Goal: Transaction & Acquisition: Purchase product/service

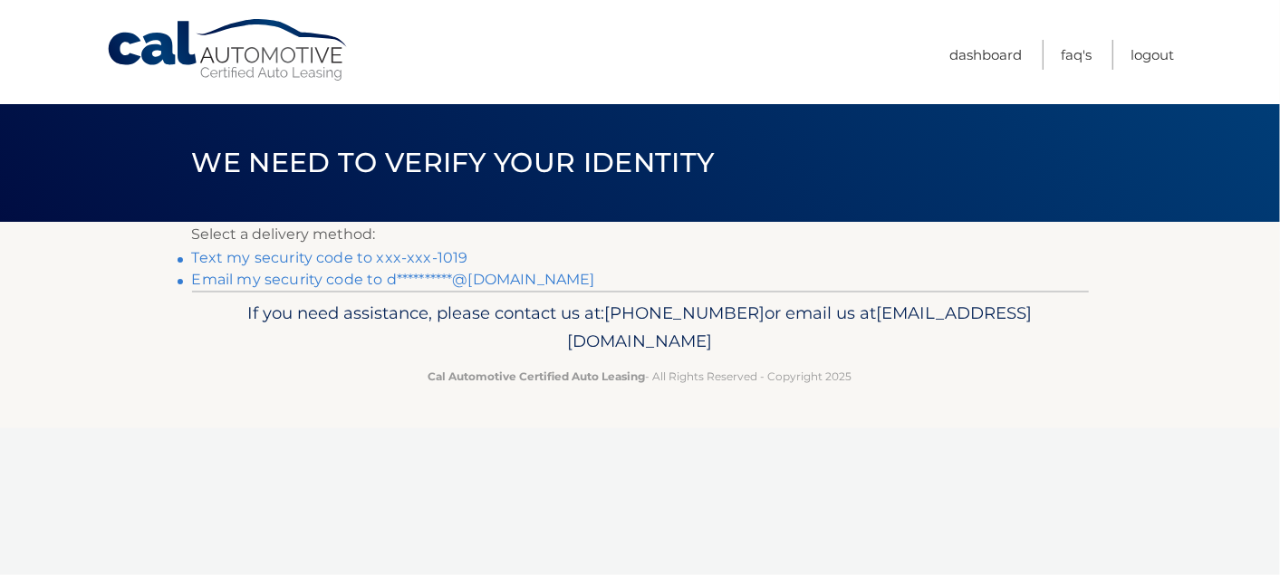
click at [428, 255] on link "Text my security code to xxx-xxx-1019" at bounding box center [330, 257] width 276 height 17
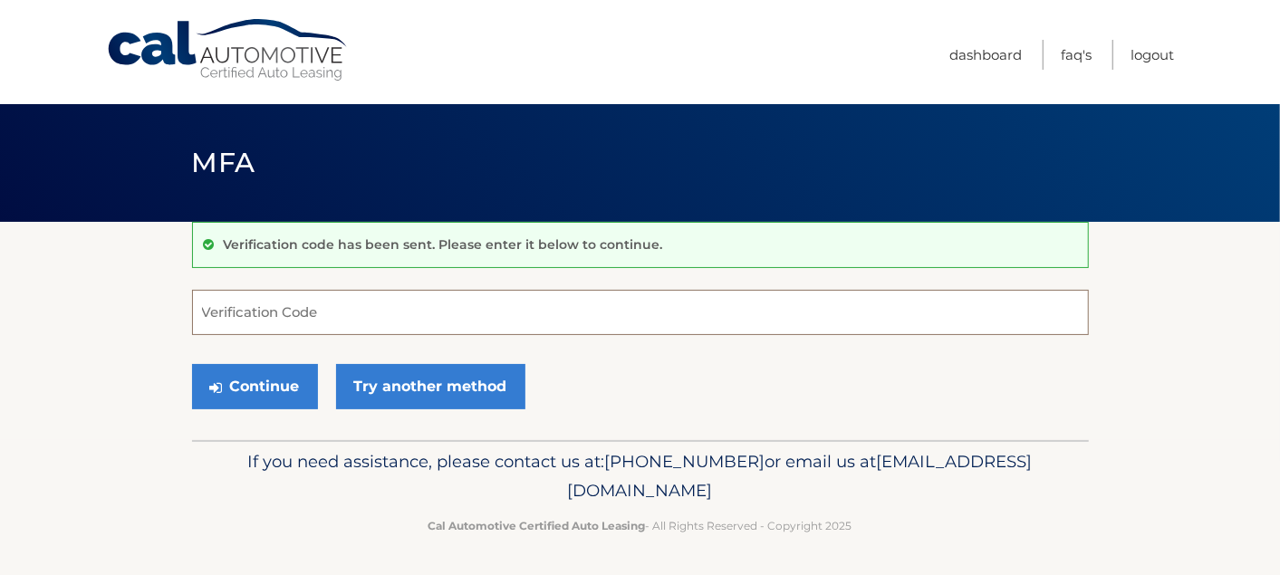
click at [349, 310] on input "Verification Code" at bounding box center [640, 312] width 897 height 45
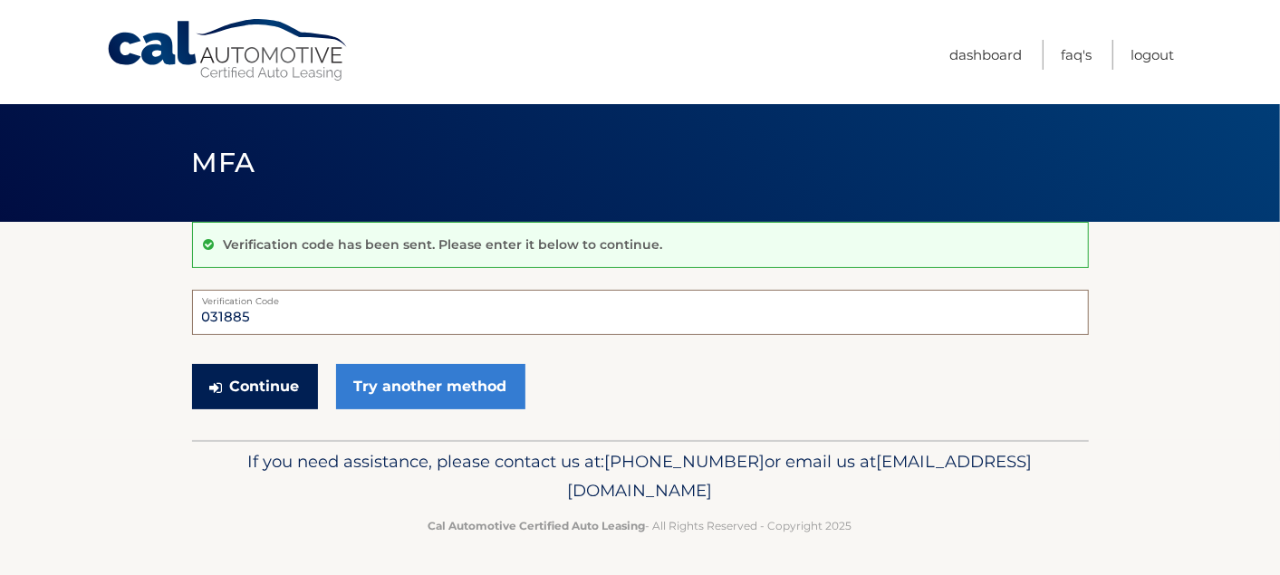
type input "031885"
click at [275, 377] on button "Continue" at bounding box center [255, 386] width 126 height 45
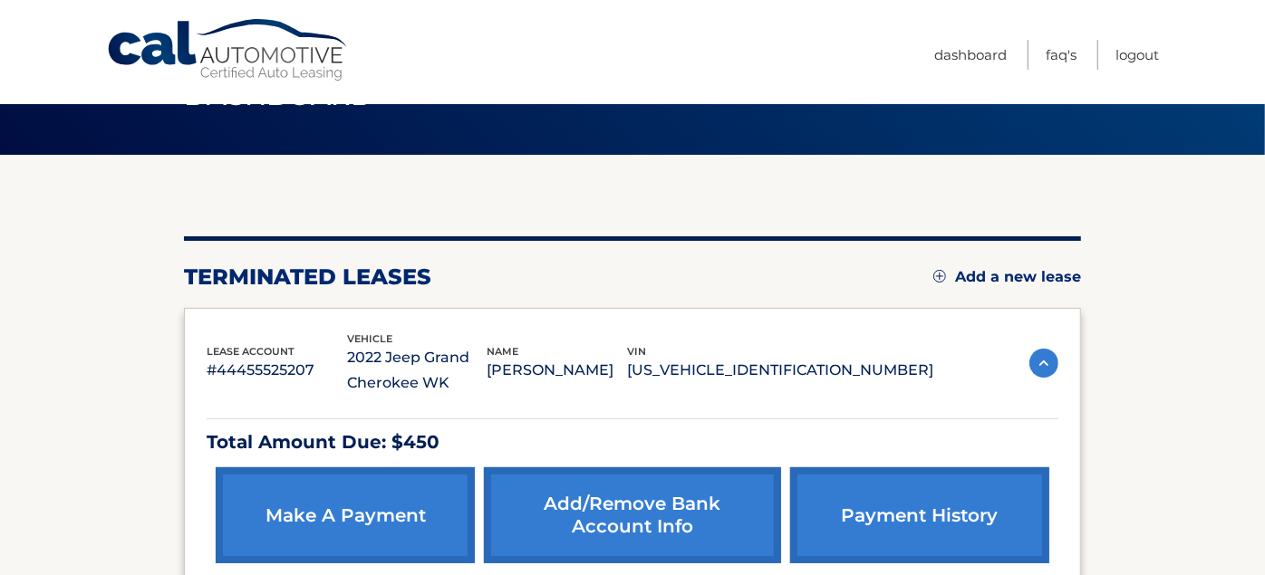
scroll to position [107, 0]
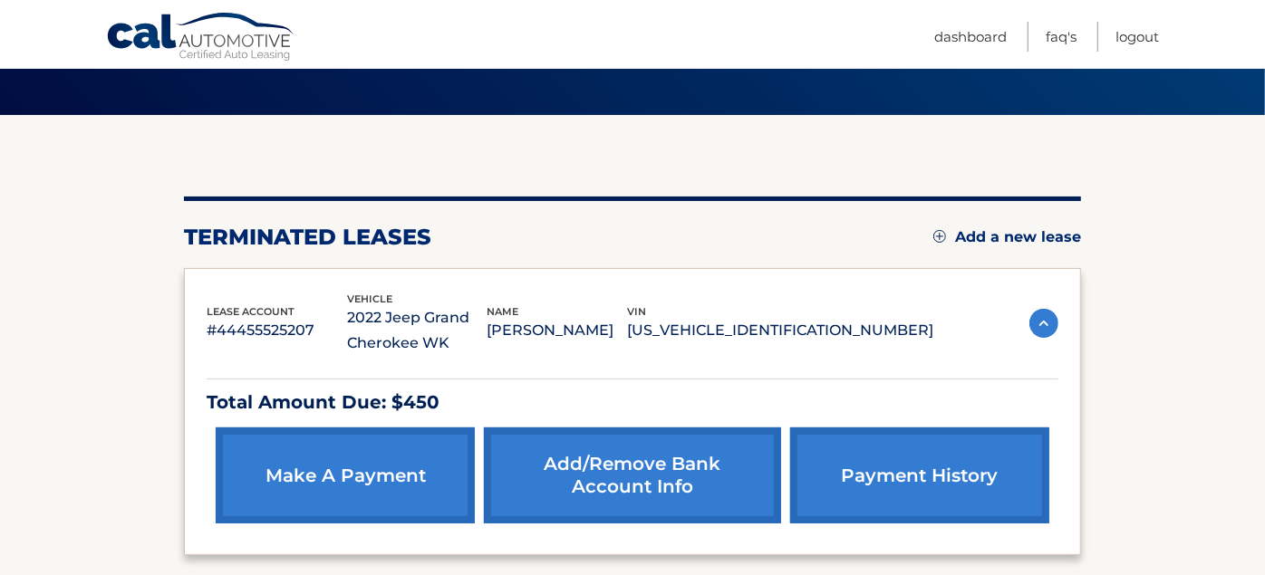
click at [339, 452] on link "make a payment" at bounding box center [345, 476] width 259 height 96
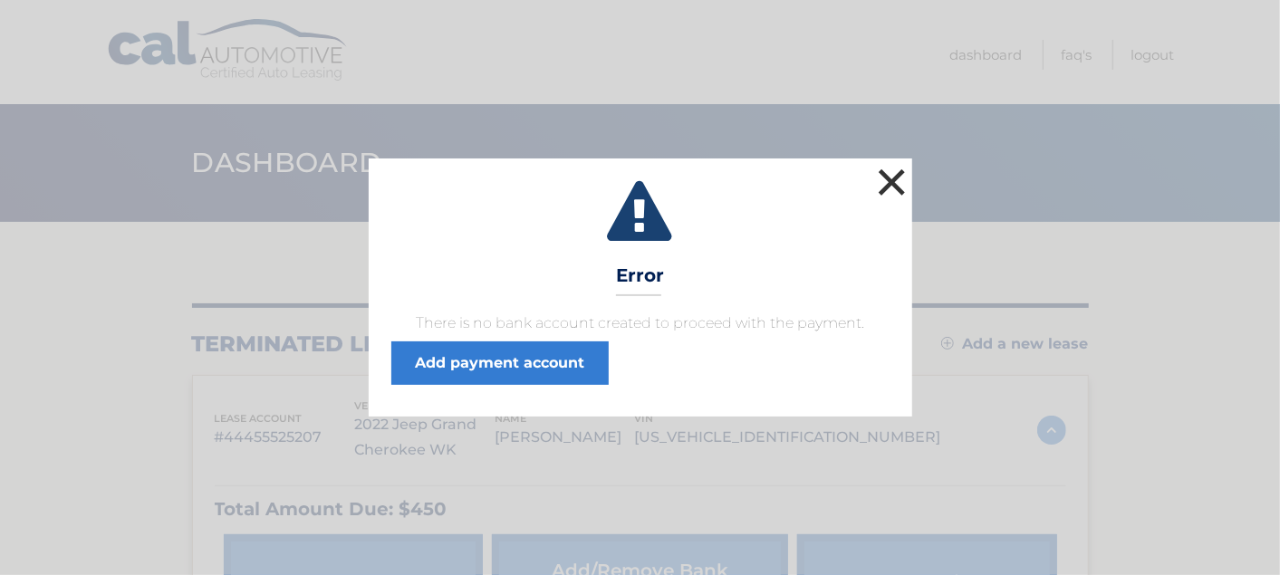
click at [895, 183] on button "×" at bounding box center [892, 182] width 36 height 36
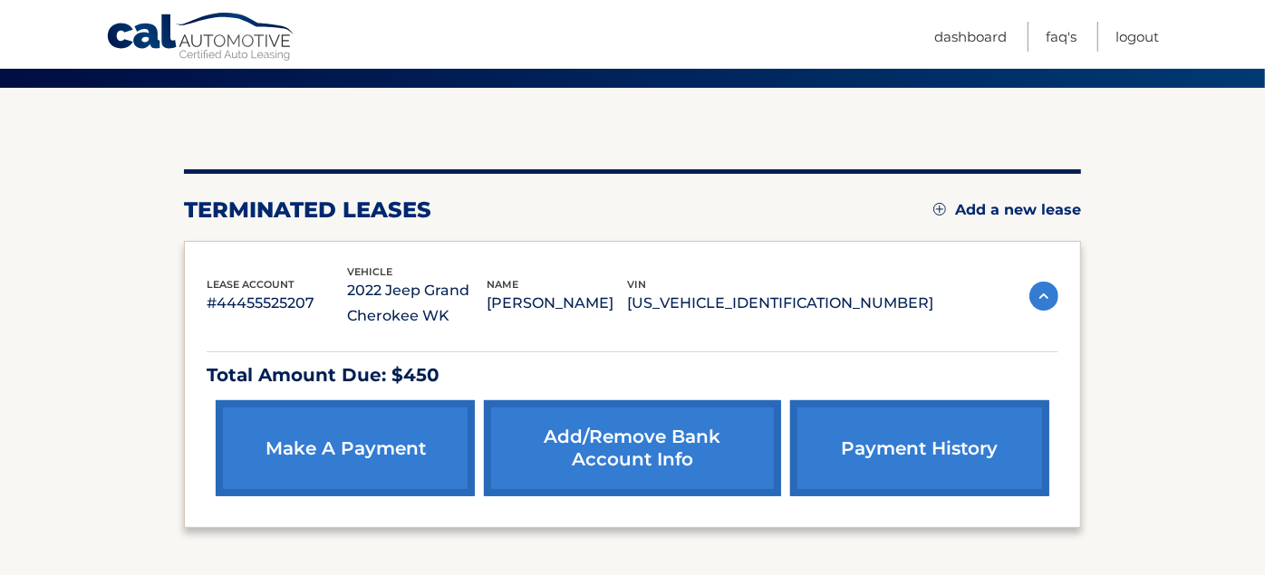
scroll to position [188, 0]
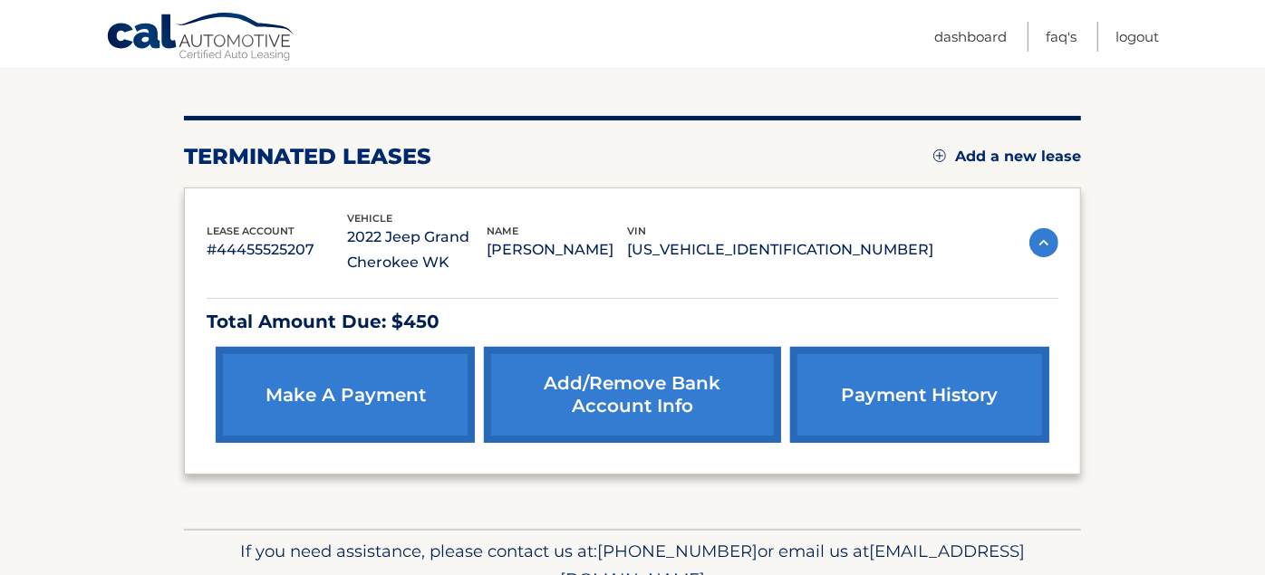
click at [687, 393] on link "Add/Remove bank account info" at bounding box center [632, 395] width 296 height 96
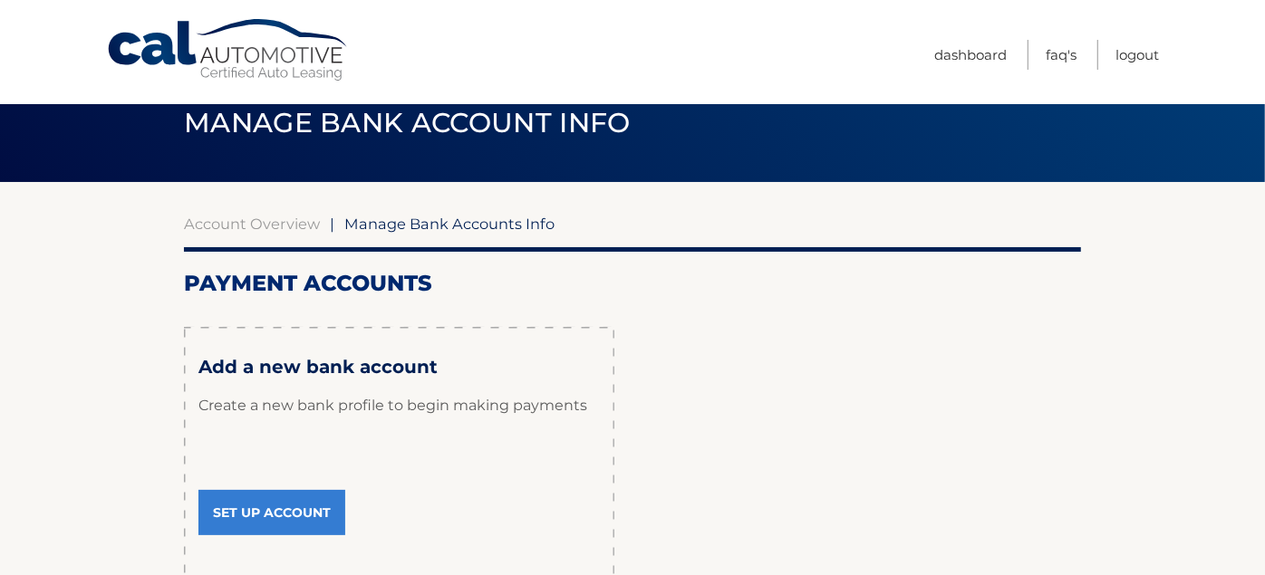
scroll to position [93, 0]
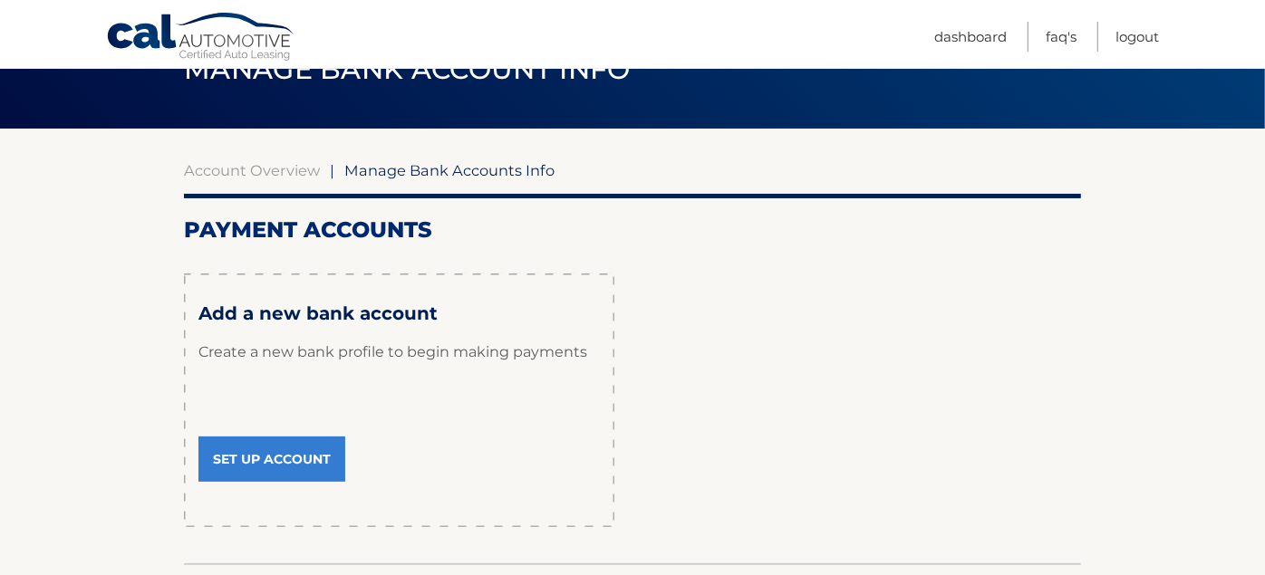
click at [315, 459] on link "Set Up Account" at bounding box center [271, 459] width 147 height 45
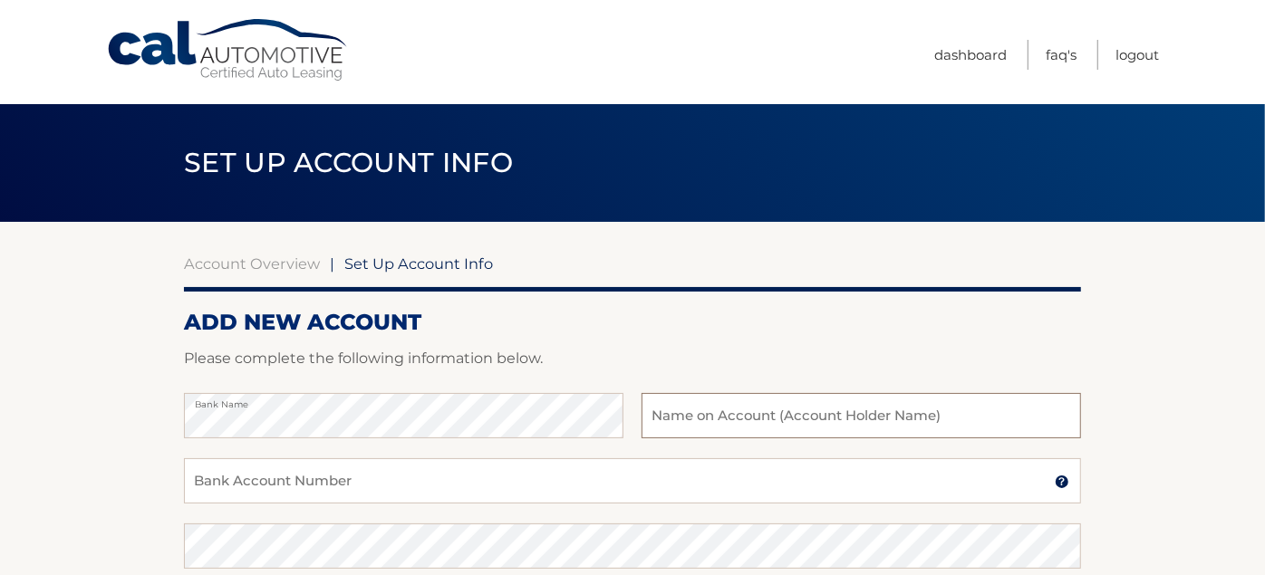
click at [669, 414] on input "text" at bounding box center [860, 415] width 439 height 45
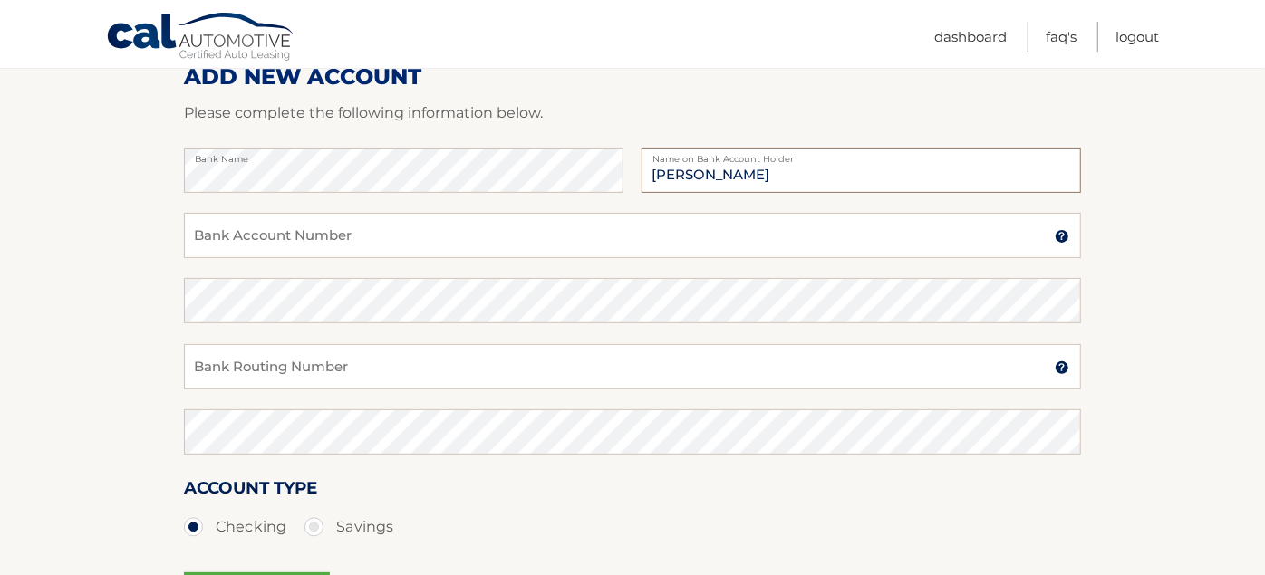
scroll to position [255, 0]
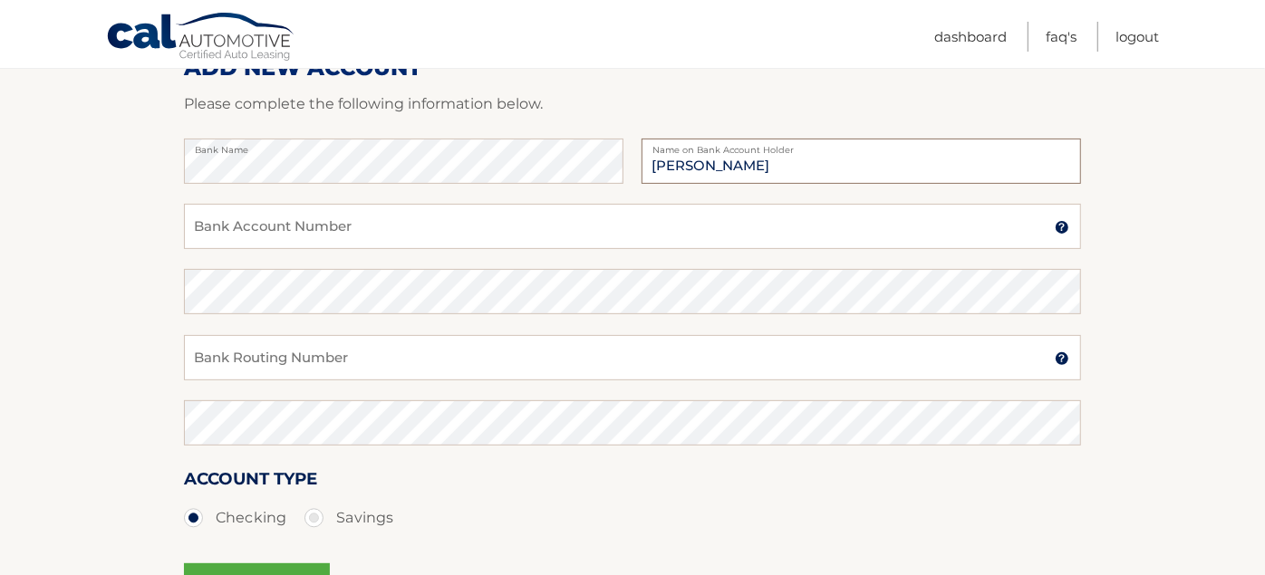
type input "[PERSON_NAME]"
click at [363, 222] on input "Bank Account Number" at bounding box center [632, 226] width 897 height 45
type input "000083818945"
click at [322, 342] on input "Bank Routing Number" at bounding box center [632, 357] width 897 height 45
type input "011000138"
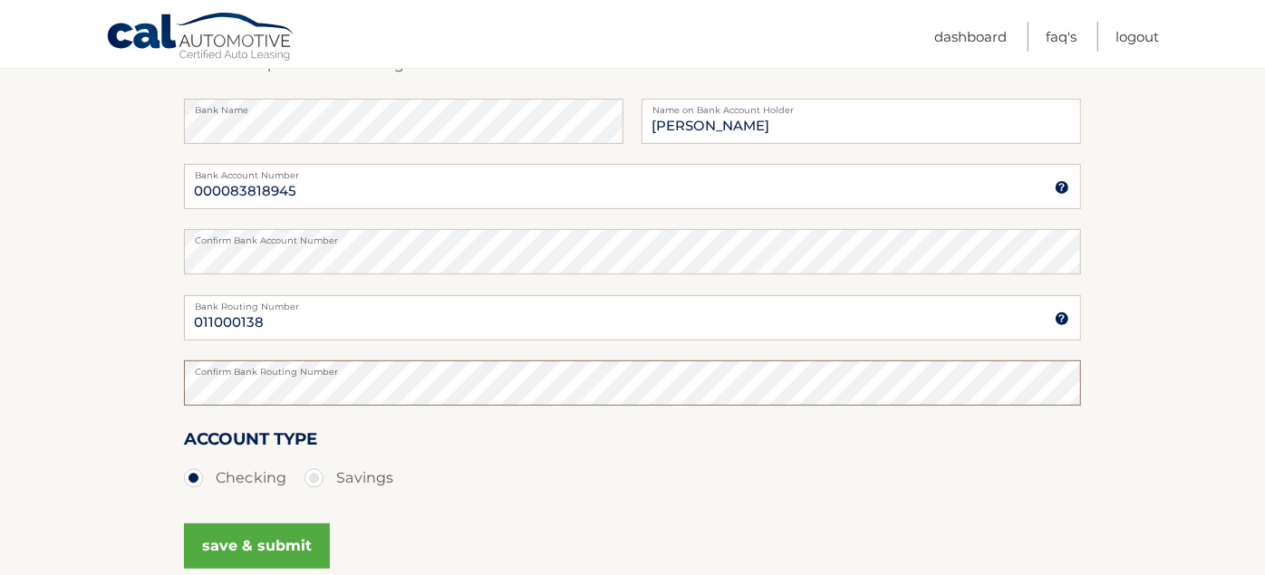
scroll to position [335, 0]
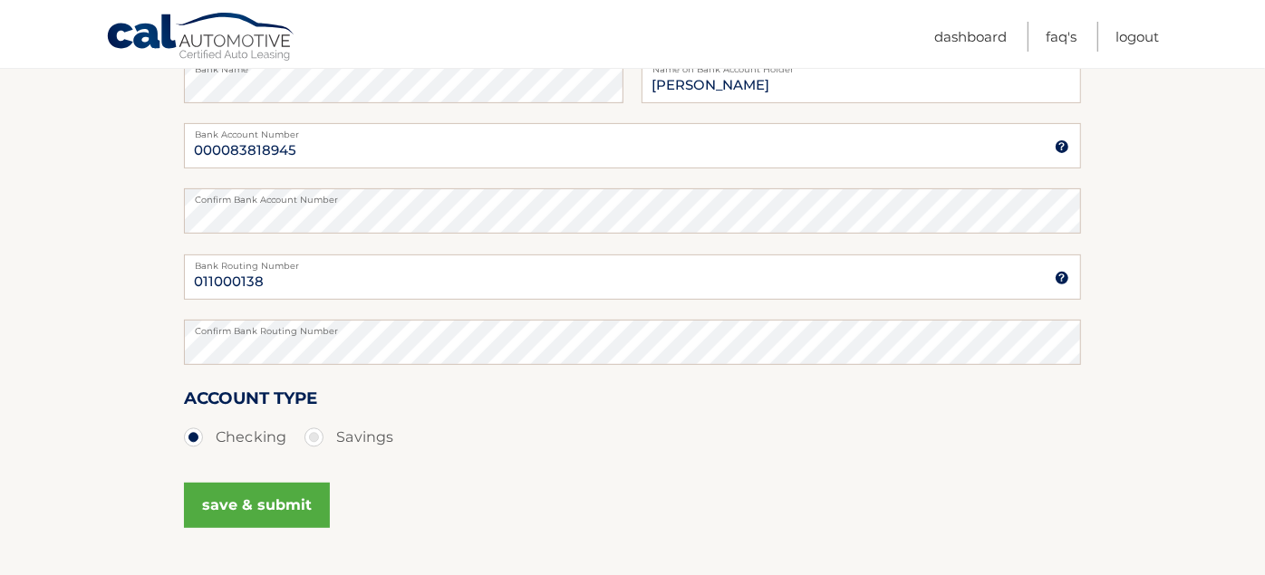
click at [288, 496] on button "save & submit" at bounding box center [257, 505] width 146 height 45
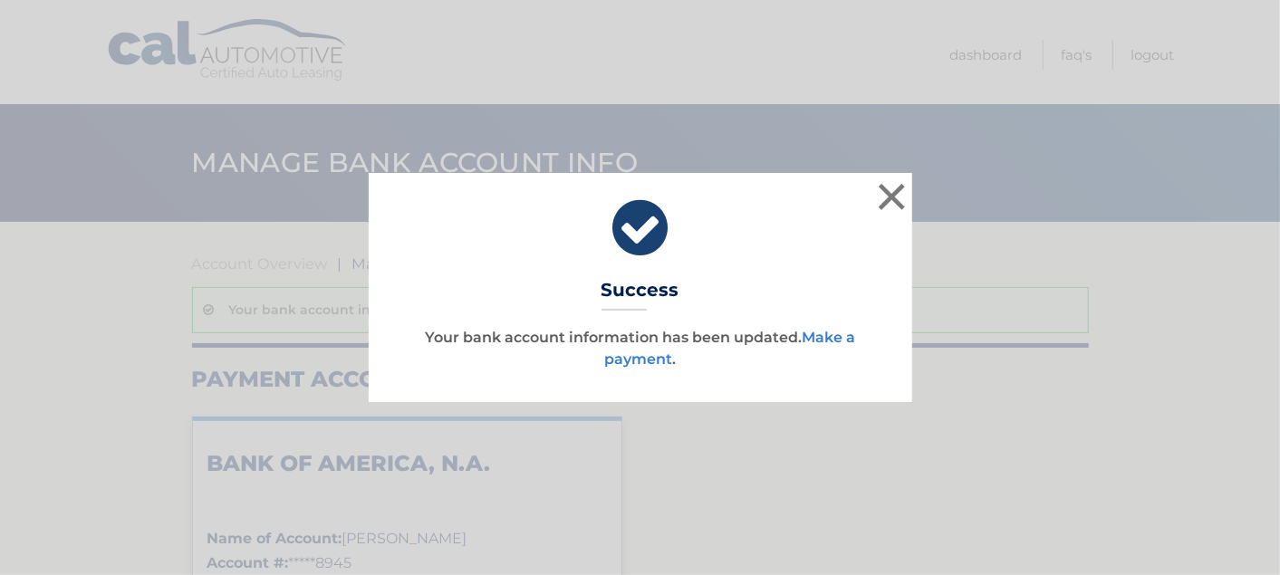
click at [842, 342] on link "Make a payment" at bounding box center [729, 348] width 251 height 39
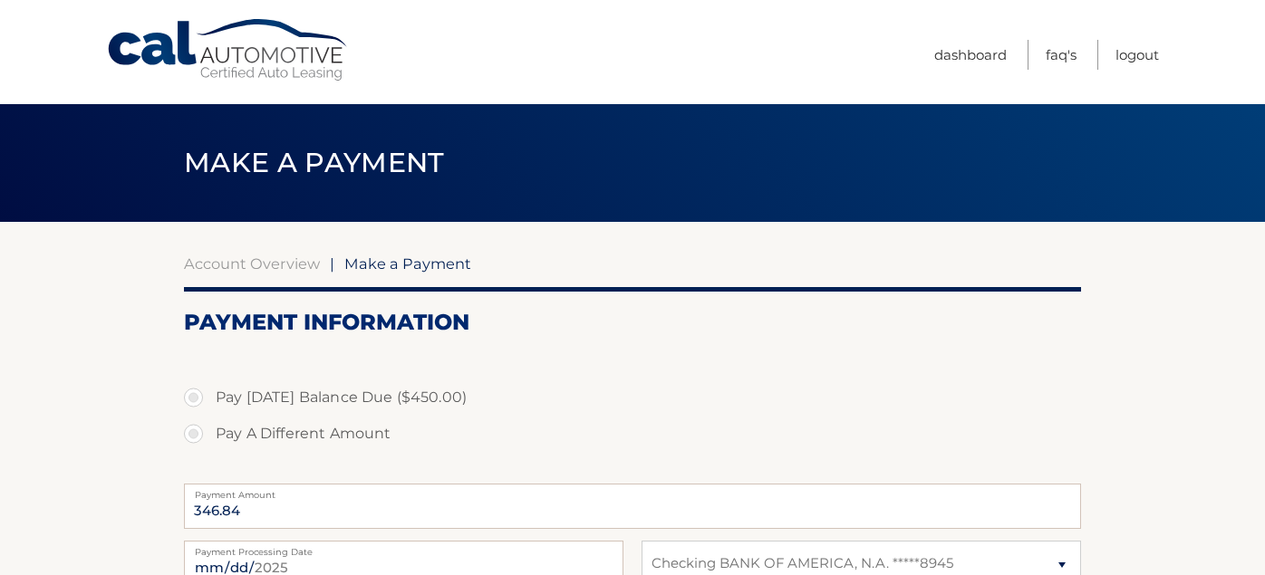
select select "MjRhNjgxNGUtOTRlMy00YmEwLWEyZGEtZTMxNWIxY2E4NjIy"
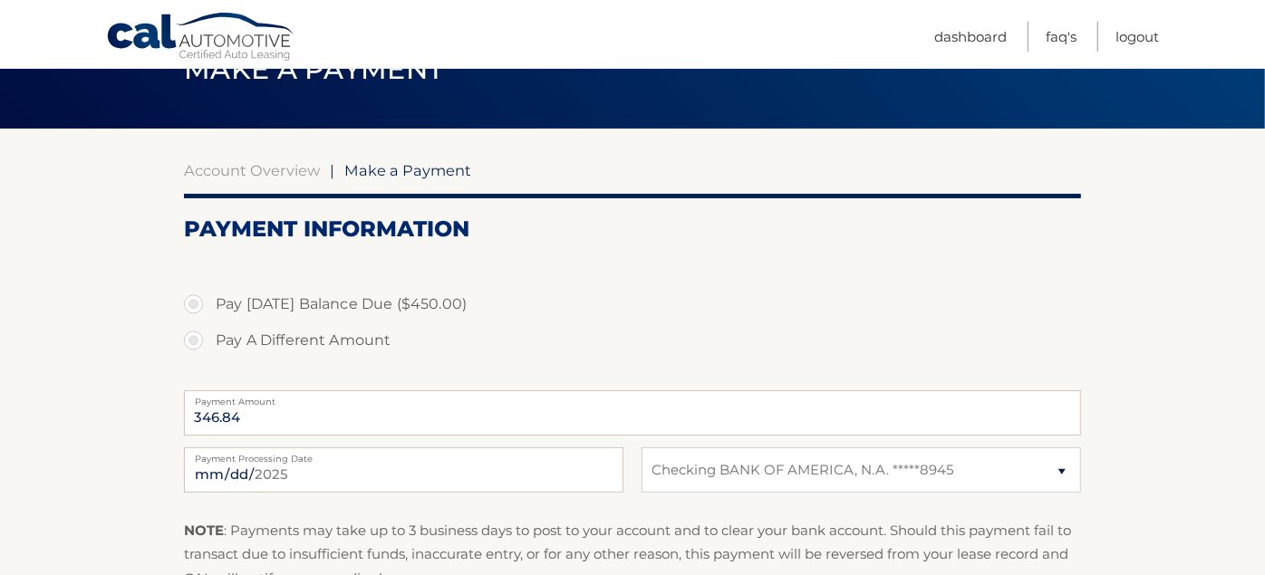
scroll to position [134, 0]
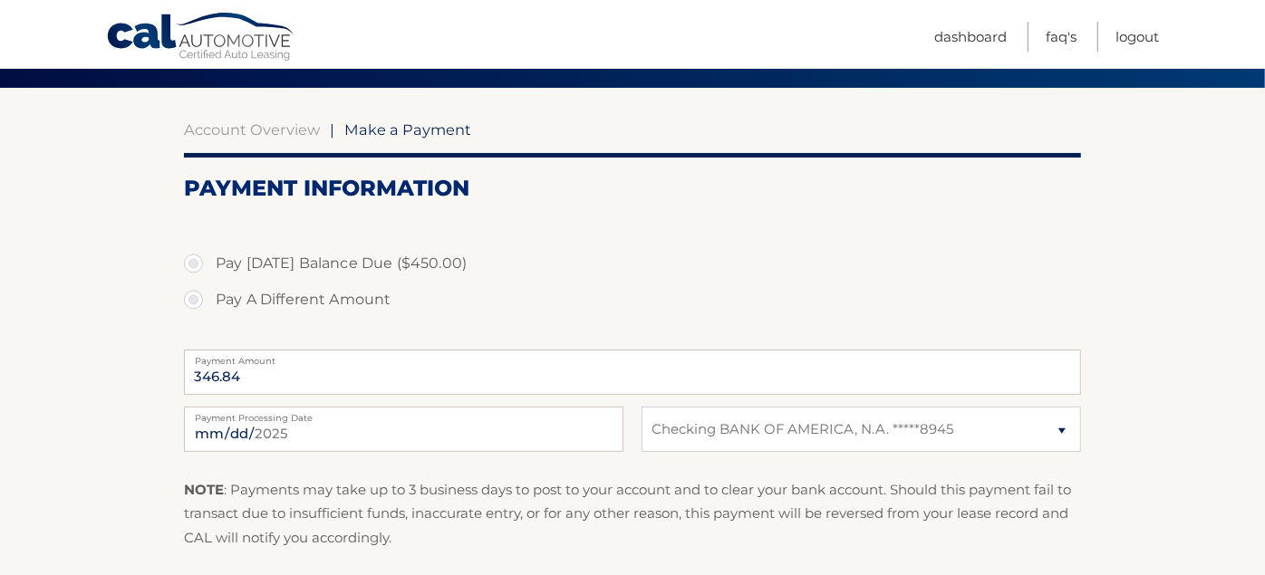
click at [195, 255] on label "Pay [DATE] Balance Due ($450.00)" at bounding box center [632, 264] width 897 height 36
click at [195, 255] on input "Pay [DATE] Balance Due ($450.00)" at bounding box center [200, 260] width 18 height 29
radio input "true"
type input "450.00"
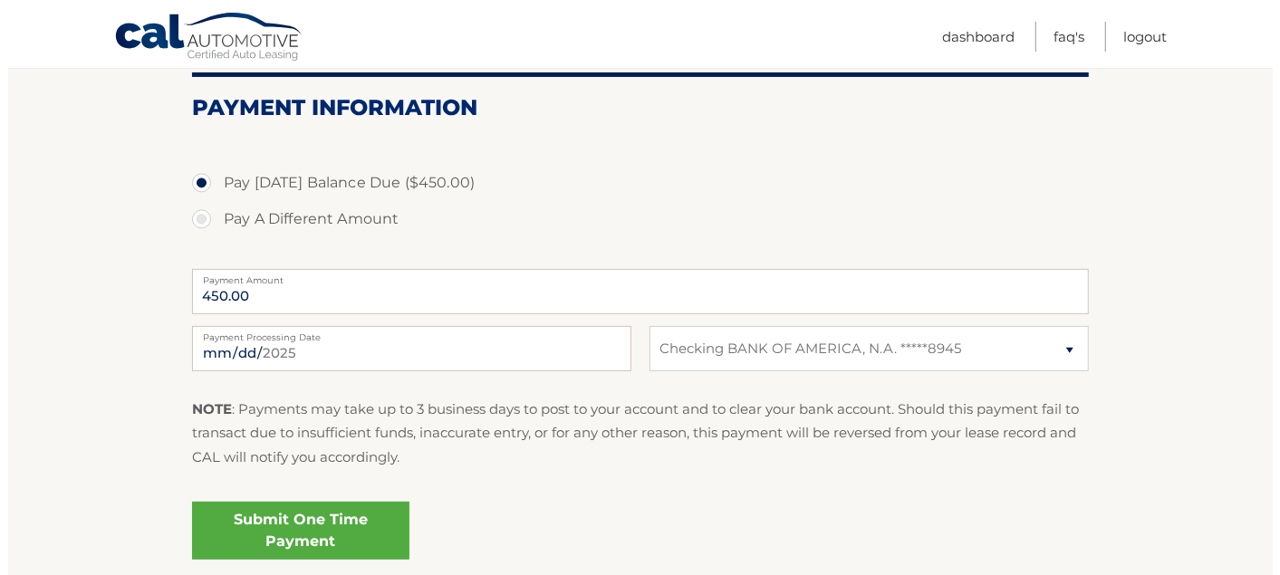
scroll to position [227, 0]
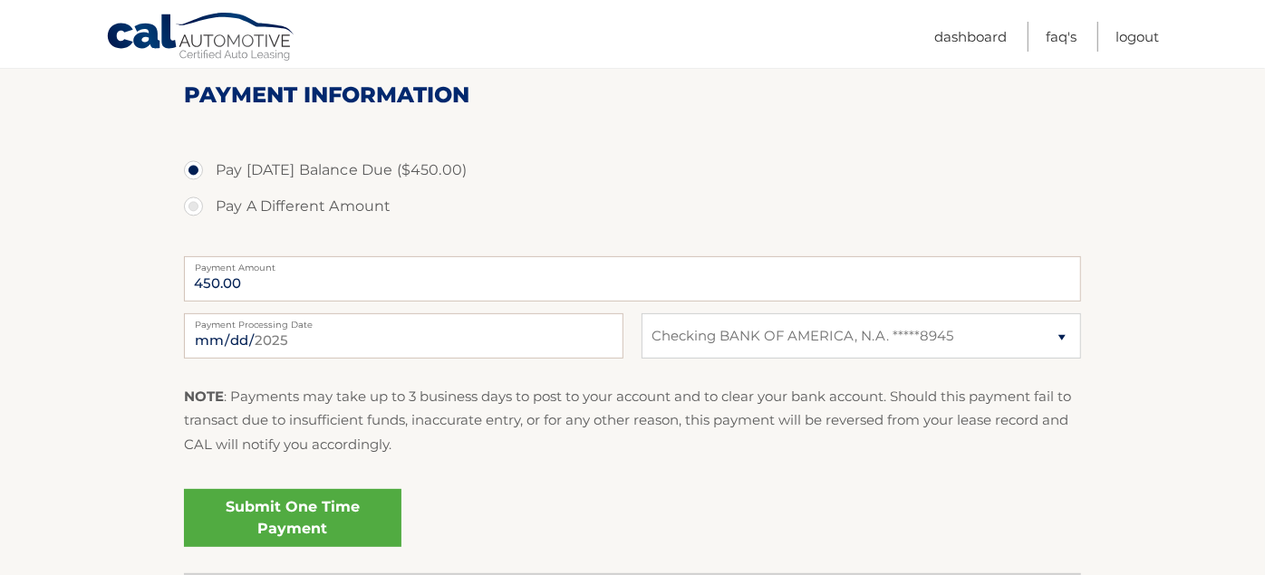
click at [347, 502] on link "Submit One Time Payment" at bounding box center [292, 518] width 217 height 58
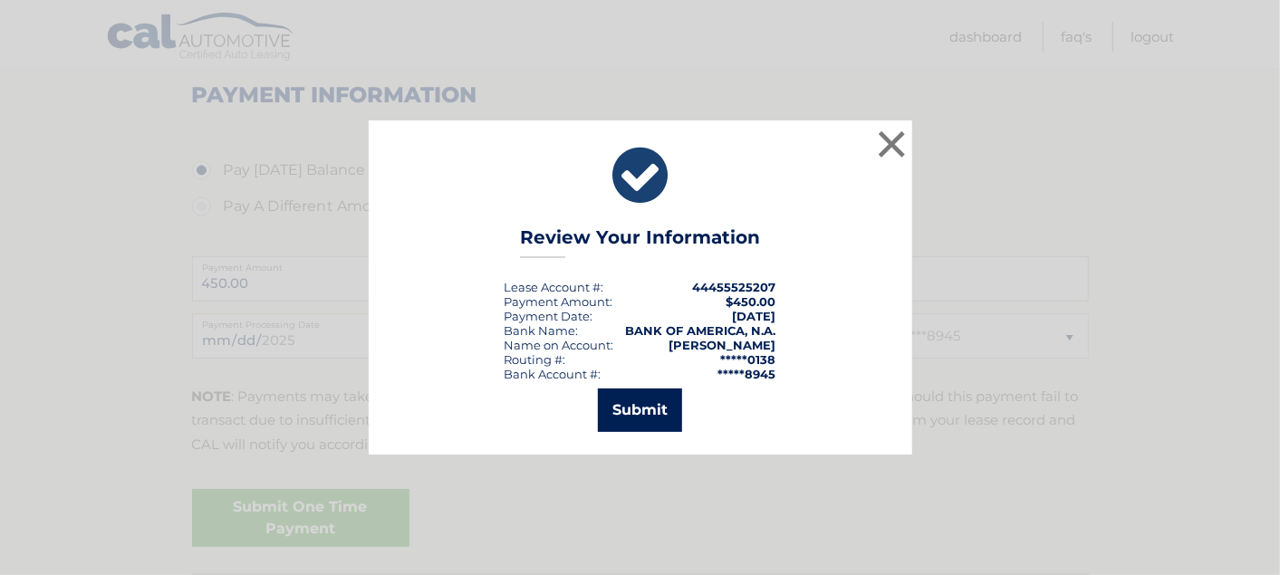
click at [653, 405] on button "Submit" at bounding box center [640, 410] width 84 height 43
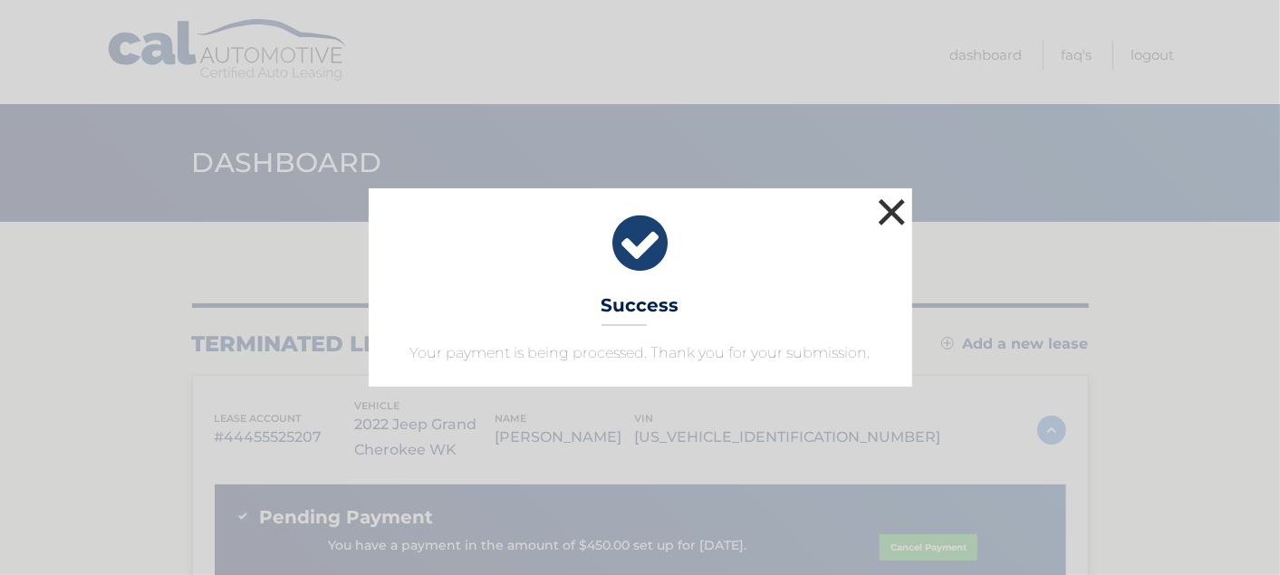
click at [882, 223] on button "×" at bounding box center [892, 212] width 36 height 36
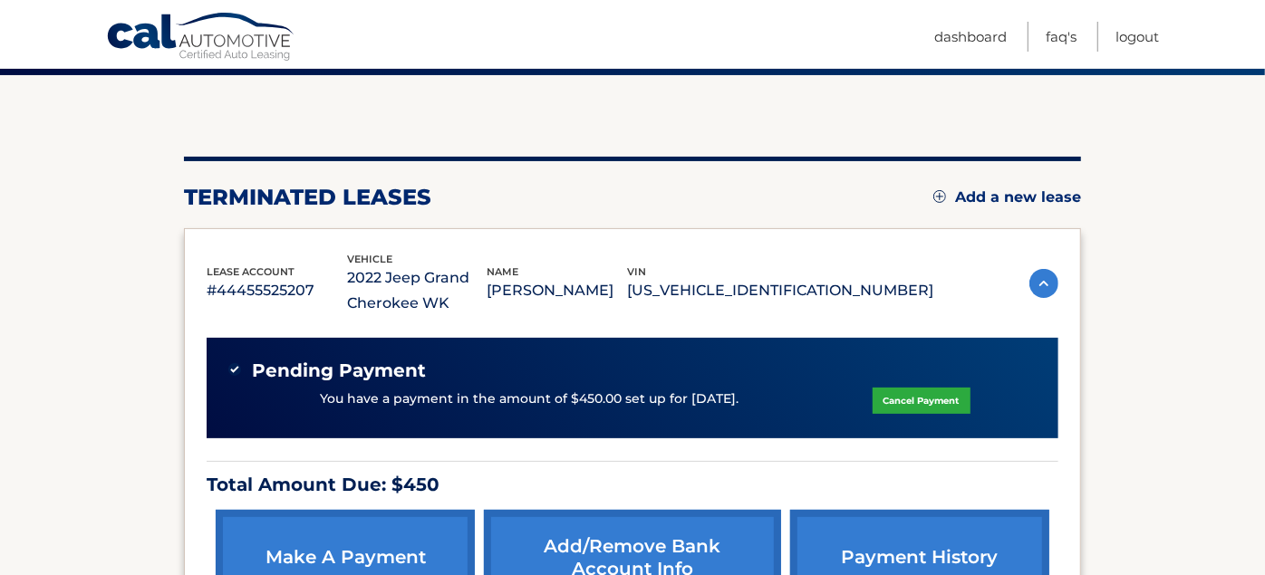
scroll to position [188, 0]
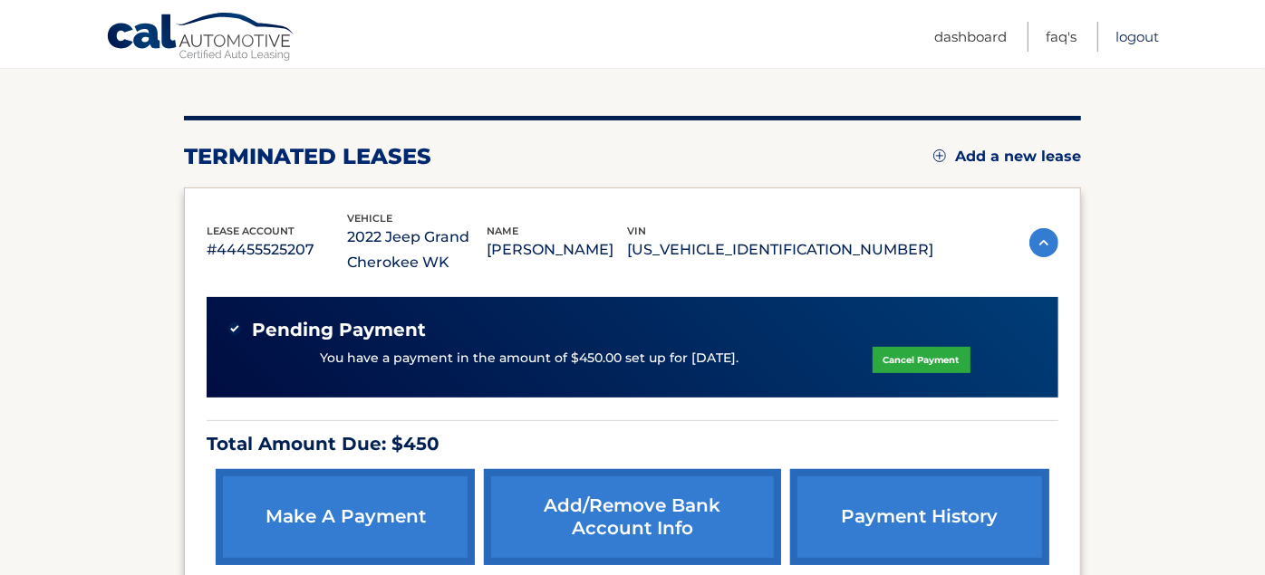
click at [1136, 28] on link "Logout" at bounding box center [1136, 37] width 43 height 30
